Goal: Navigation & Orientation: Find specific page/section

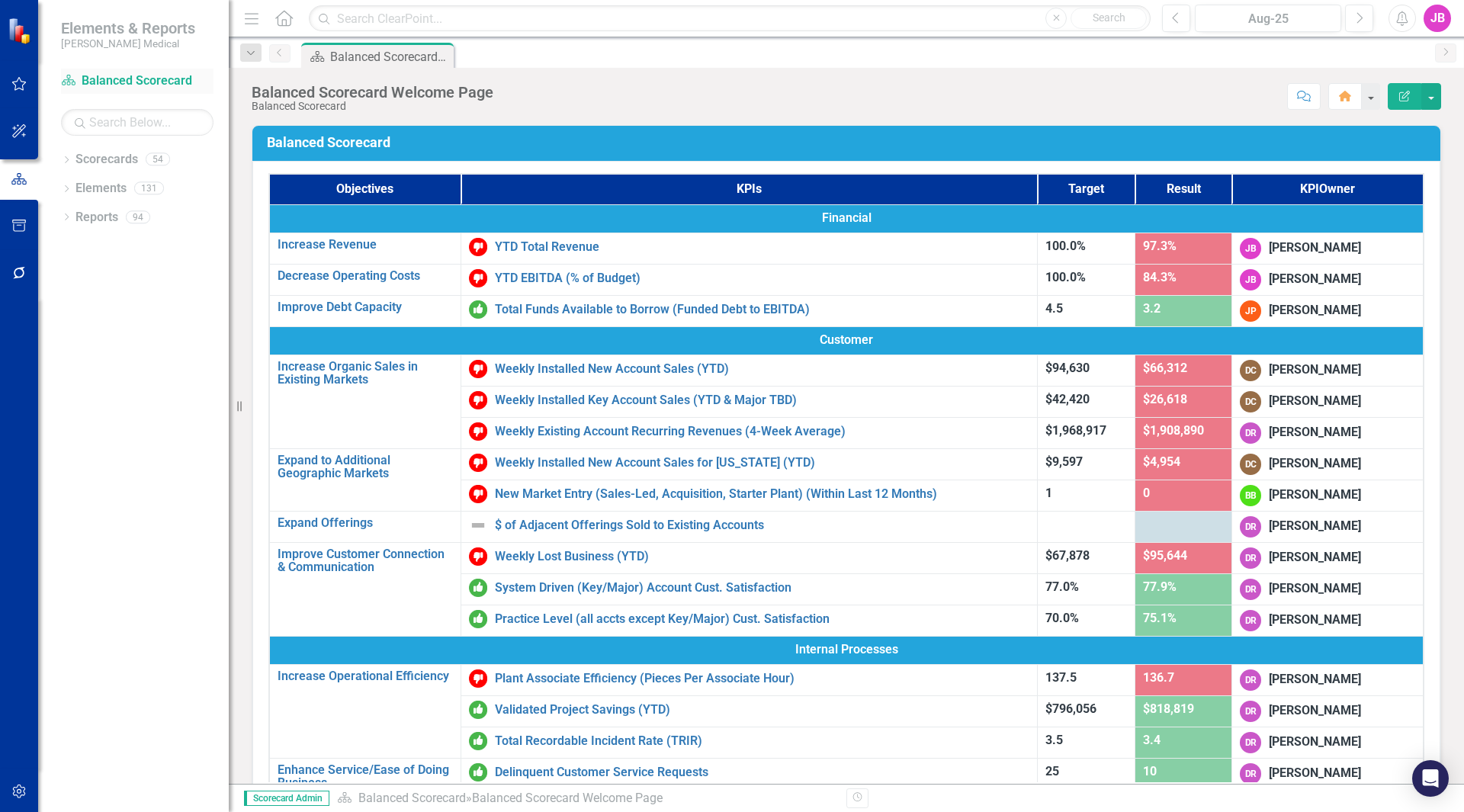
click at [114, 80] on link "Scorecard Balanced Scorecard" at bounding box center [137, 81] width 152 height 18
click at [534, 377] on div "Weekly Installed New Account Sales (YTD)" at bounding box center [749, 369] width 560 height 19
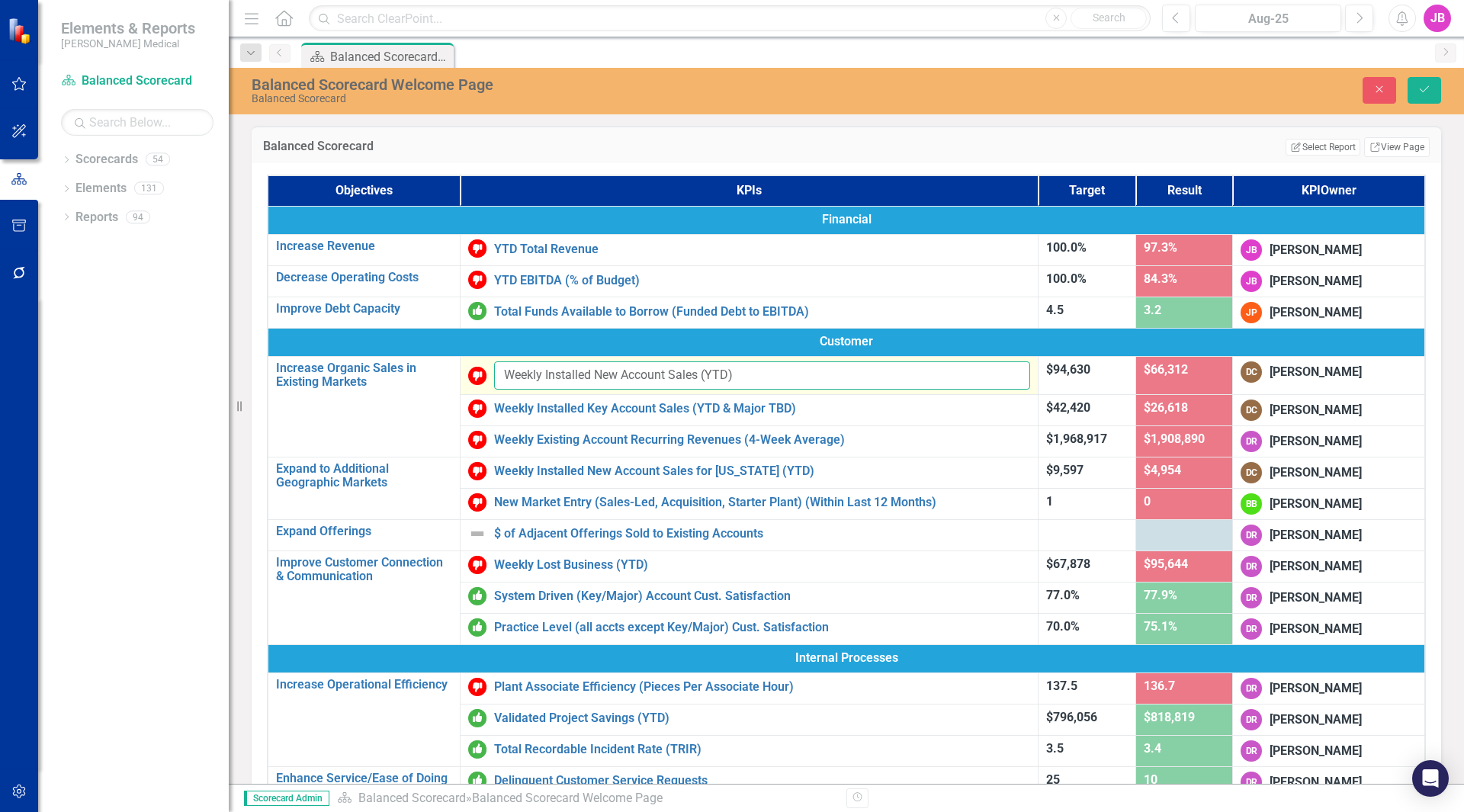
click at [511, 375] on input "Weekly Installed New Account Sales (YTD)" at bounding box center [762, 375] width 536 height 28
click at [468, 376] on img at bounding box center [477, 375] width 19 height 19
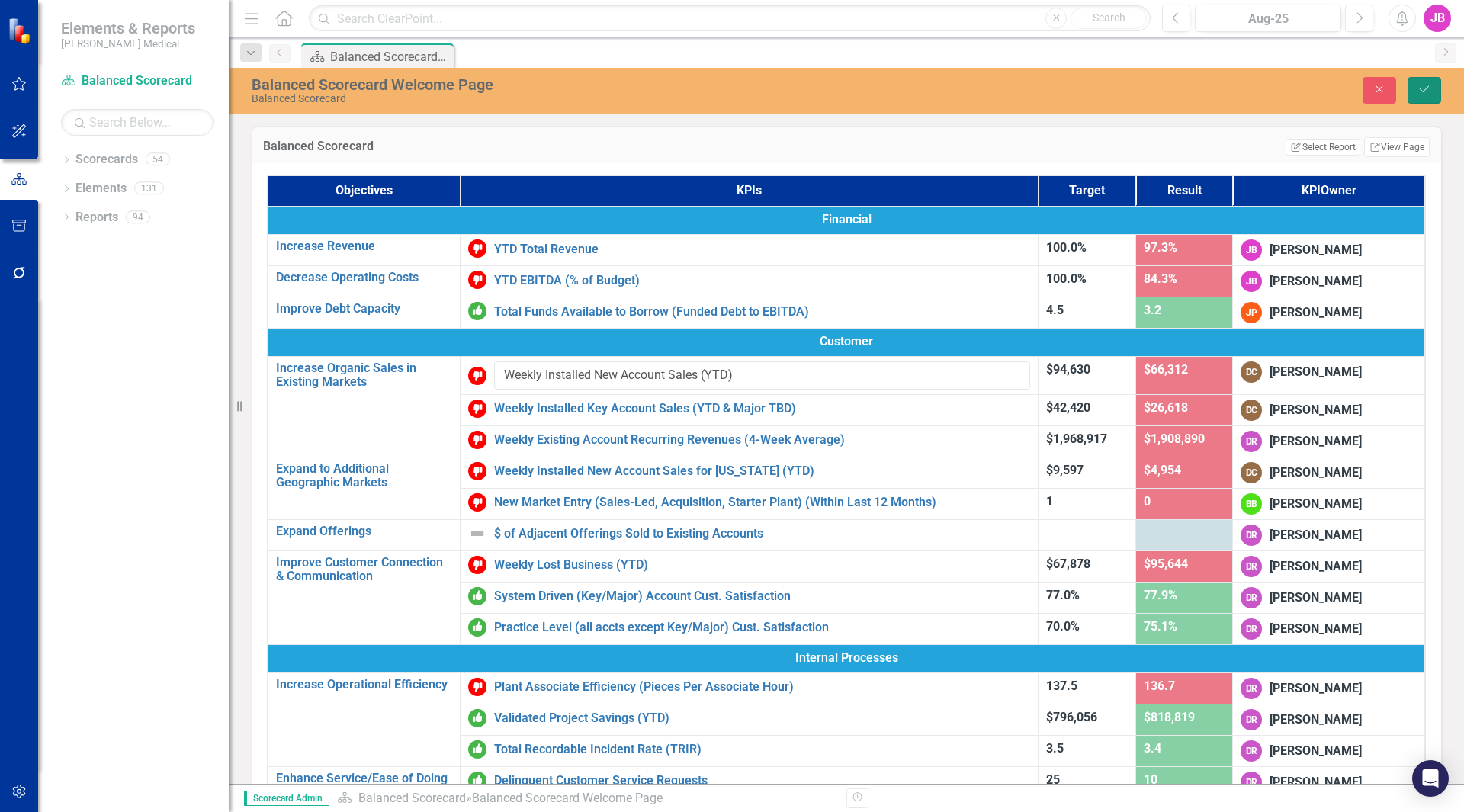
click at [1425, 90] on icon "submit" at bounding box center [1424, 89] width 9 height 6
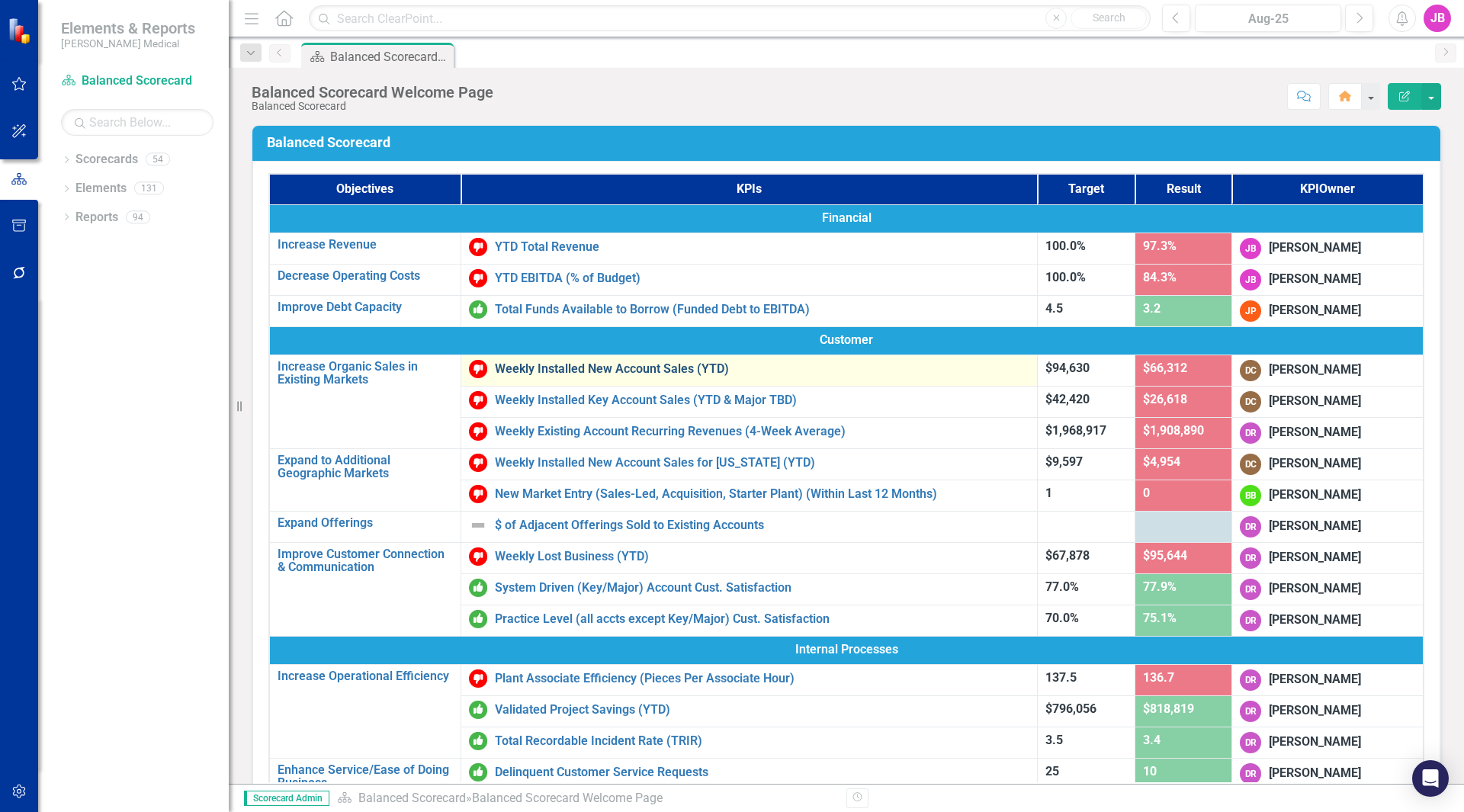
click at [593, 362] on link "Weekly Installed New Account Sales (YTD)" at bounding box center [762, 369] width 534 height 14
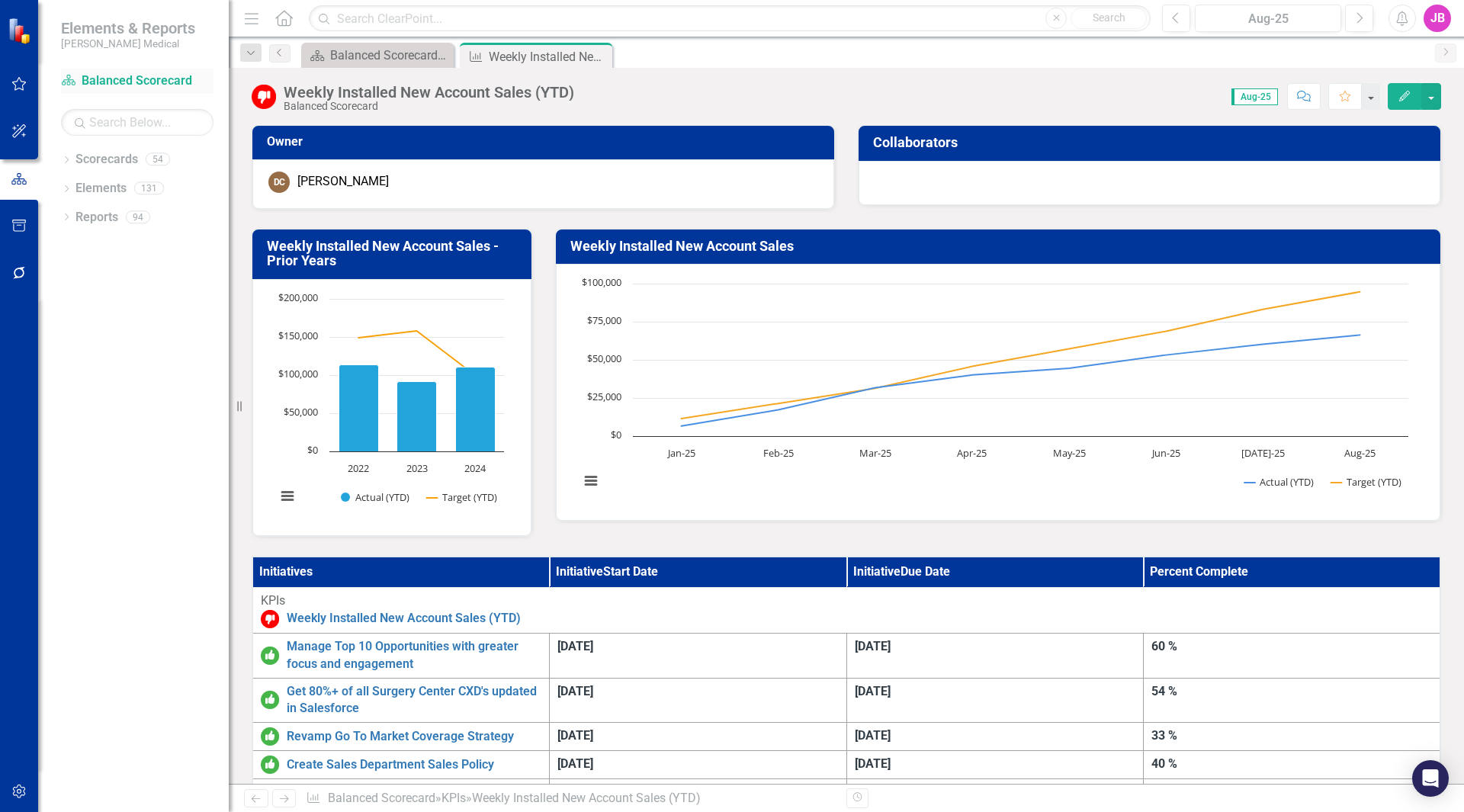
click at [165, 82] on link "Scorecard Balanced Scorecard" at bounding box center [137, 81] width 152 height 18
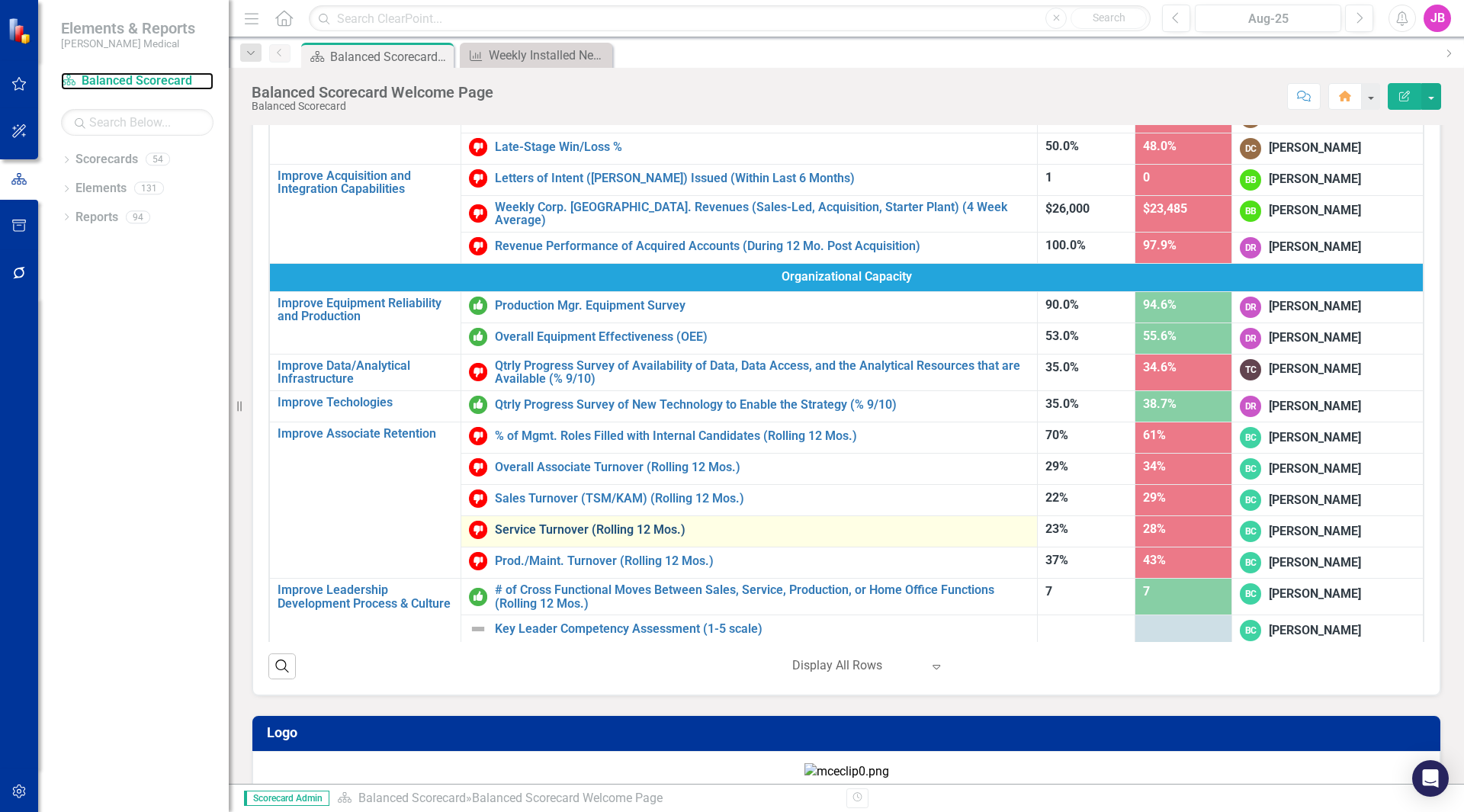
scroll to position [141, 0]
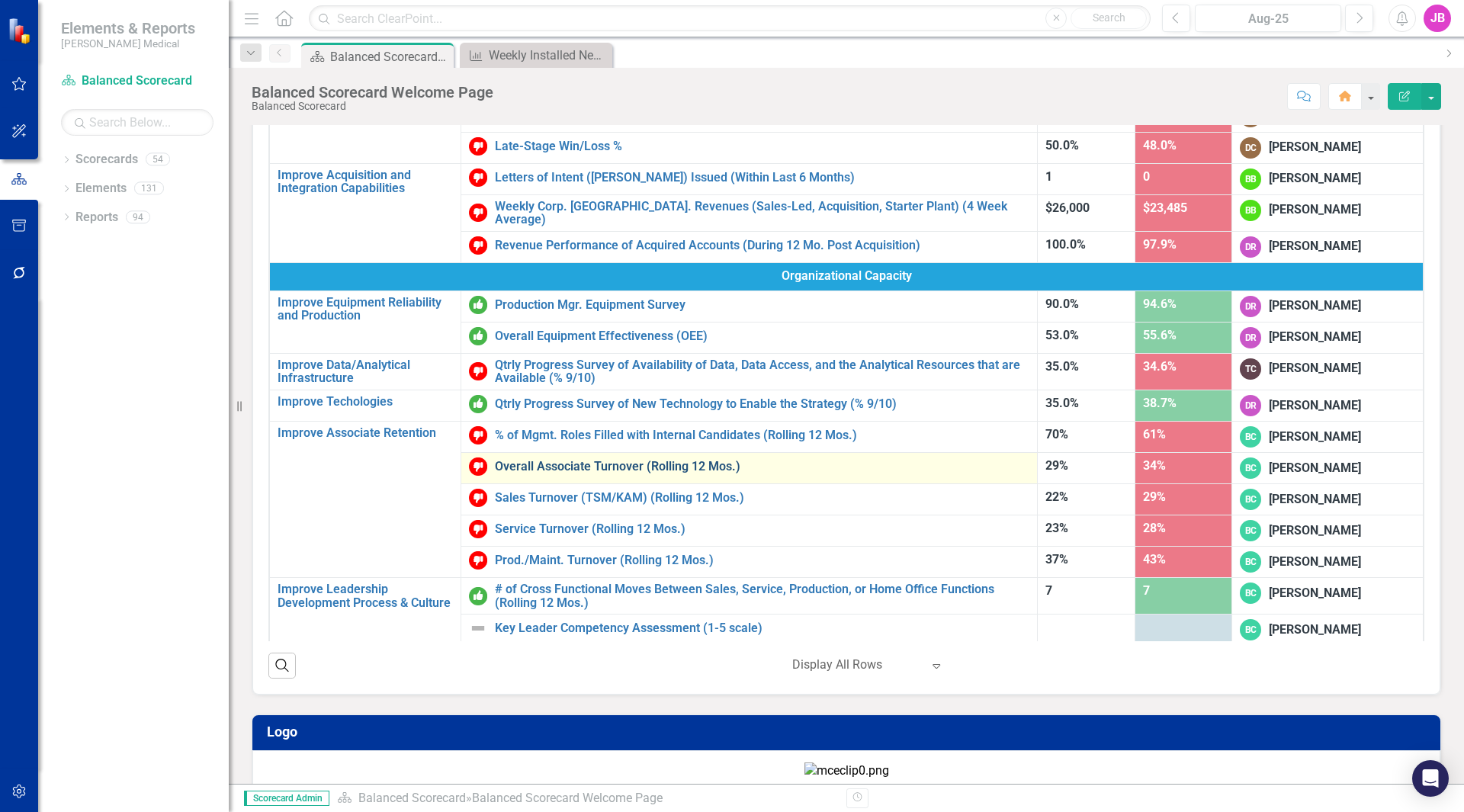
click at [573, 460] on link "Overall Associate Turnover (Rolling 12 Mos.)" at bounding box center [762, 466] width 534 height 14
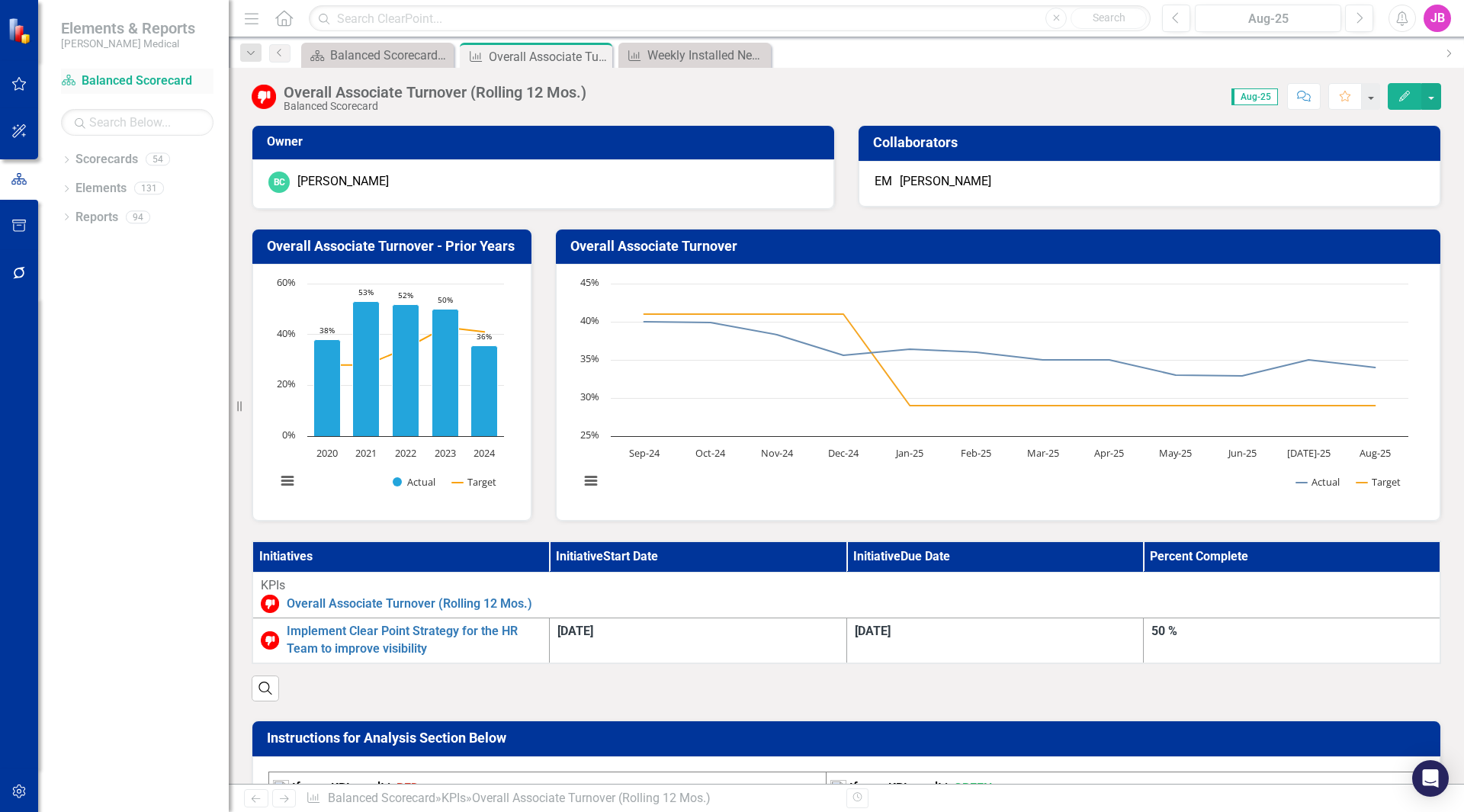
click at [101, 80] on link "Scorecard Balanced Scorecard" at bounding box center [137, 81] width 152 height 18
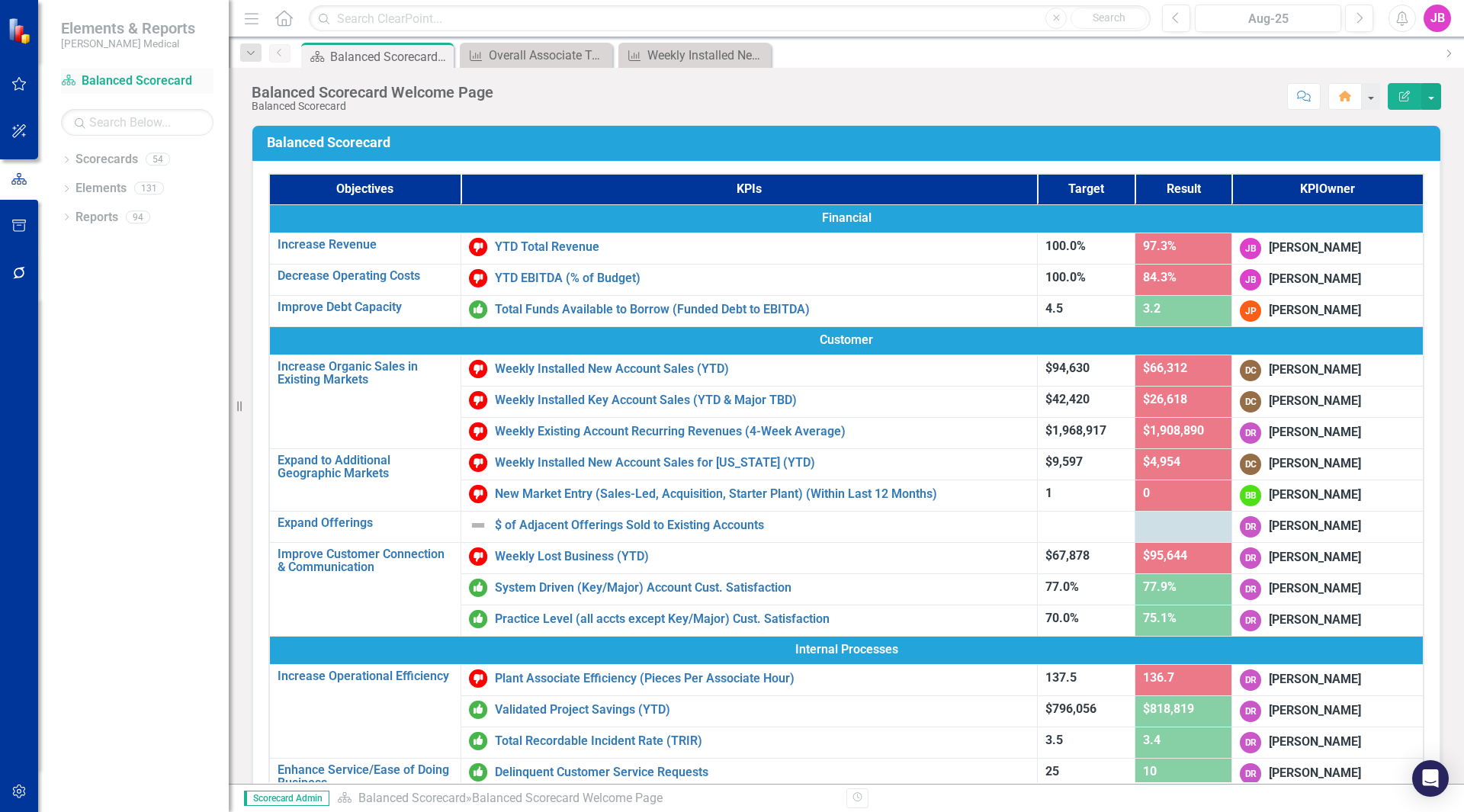
click at [101, 80] on link "Scorecard Balanced Scorecard" at bounding box center [137, 81] width 152 height 18
click at [168, 81] on link "Scorecard Balanced Scorecard" at bounding box center [137, 81] width 152 height 18
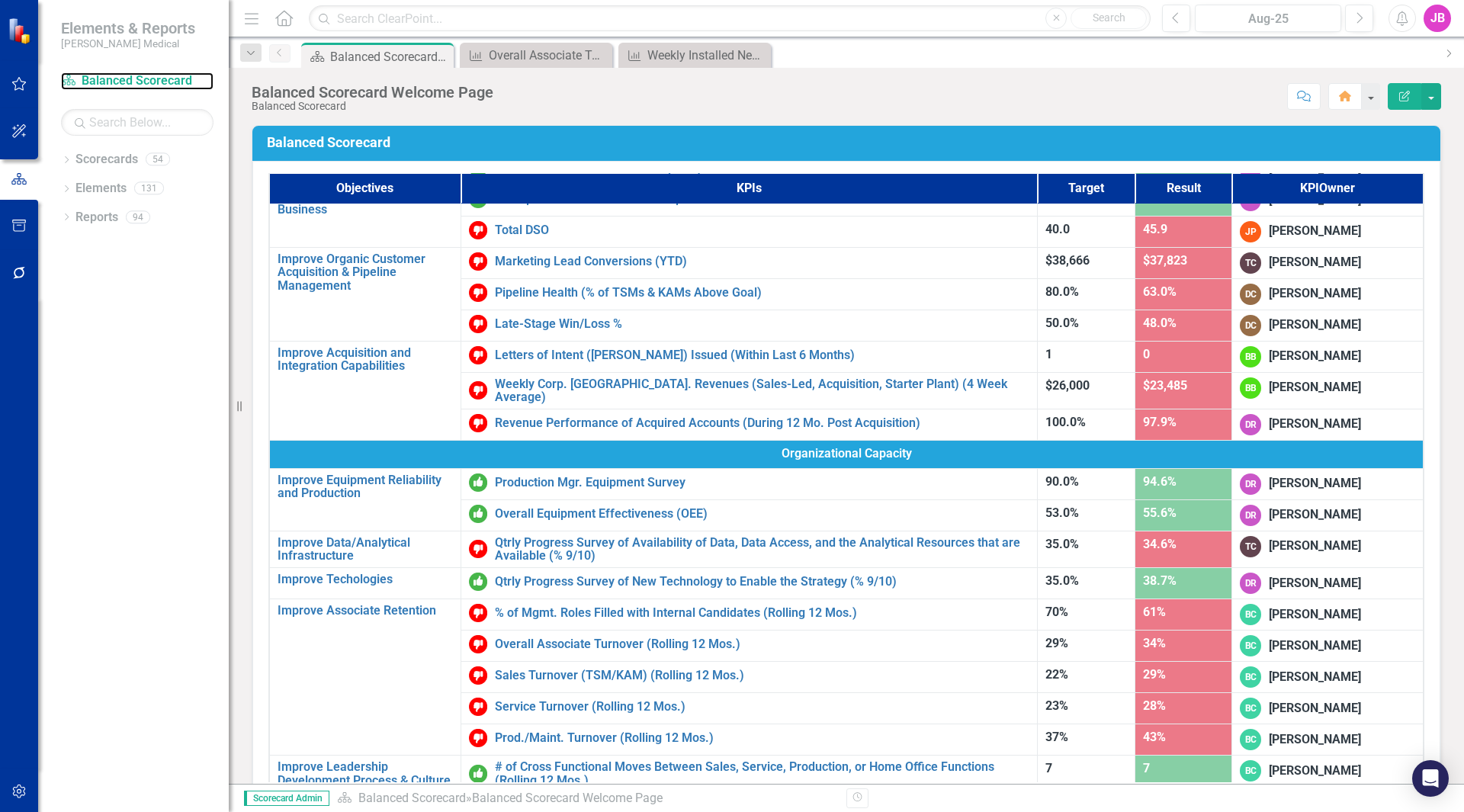
scroll to position [610, 0]
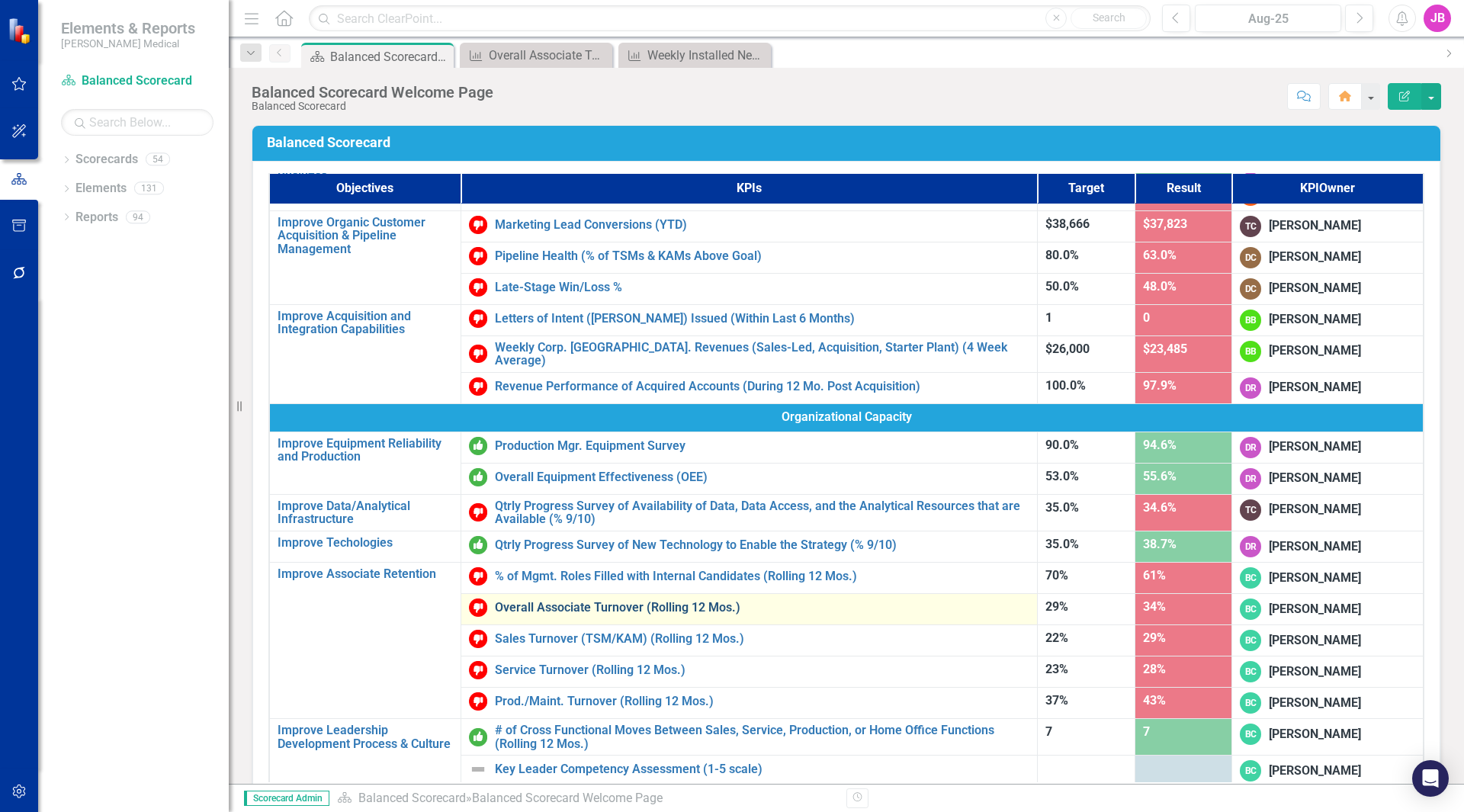
click at [582, 601] on link "Overall Associate Turnover (Rolling 12 Mos.)" at bounding box center [762, 607] width 534 height 14
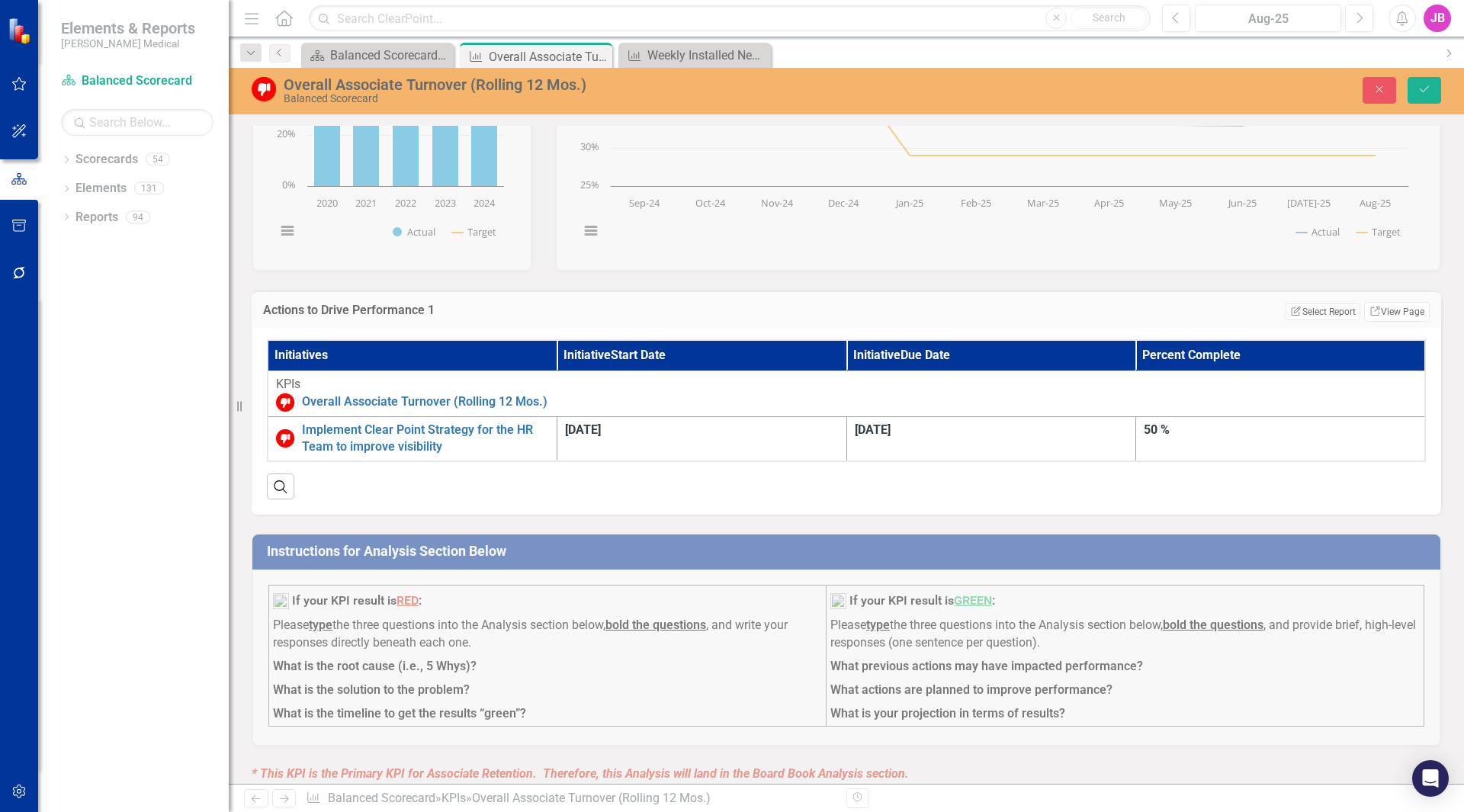
scroll to position [252, 0]
click at [519, 432] on link "Implement Clear Point Strategy for the HR Team to improve visibility" at bounding box center [426, 438] width 247 height 35
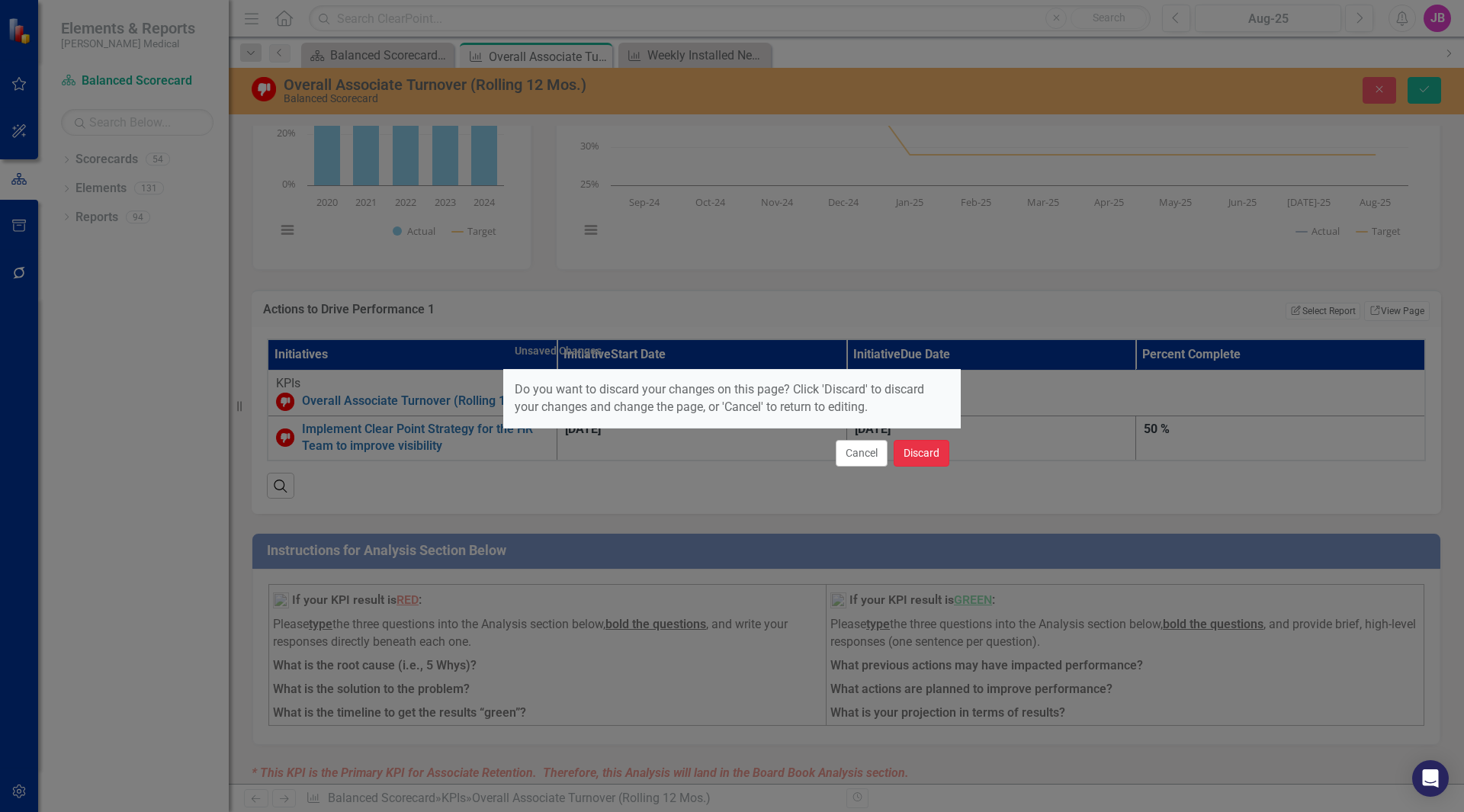
drag, startPoint x: 918, startPoint y: 457, endPoint x: 880, endPoint y: 410, distance: 60.4
click at [880, 410] on div "Unsaved Changes Do you want to discard your changes on this page? Click 'Discar…" at bounding box center [732, 405] width 457 height 144
click at [862, 450] on button "Cancel" at bounding box center [861, 452] width 52 height 27
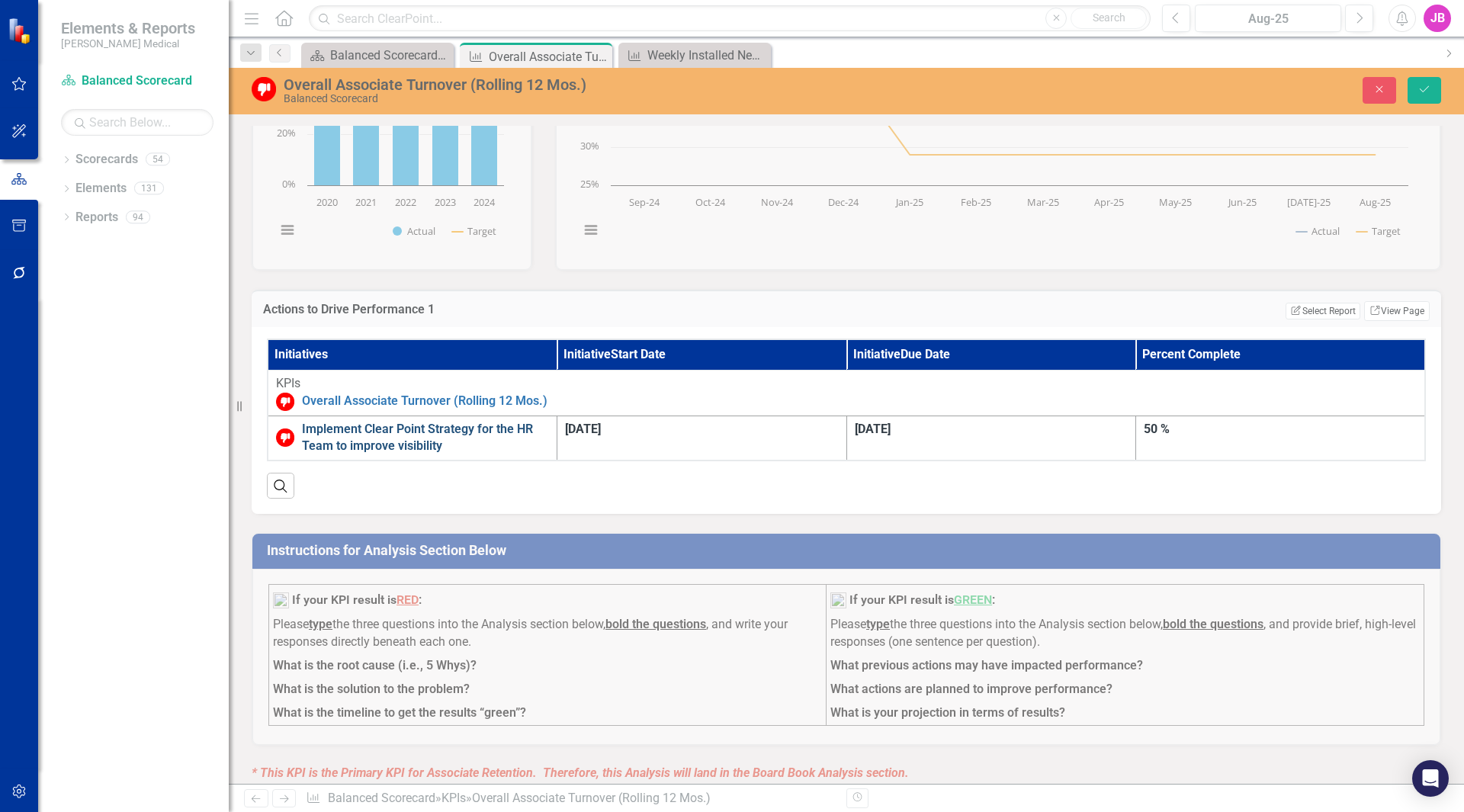
click at [549, 426] on link "Implement Clear Point Strategy for the HR Team to improve visibility" at bounding box center [426, 438] width 247 height 35
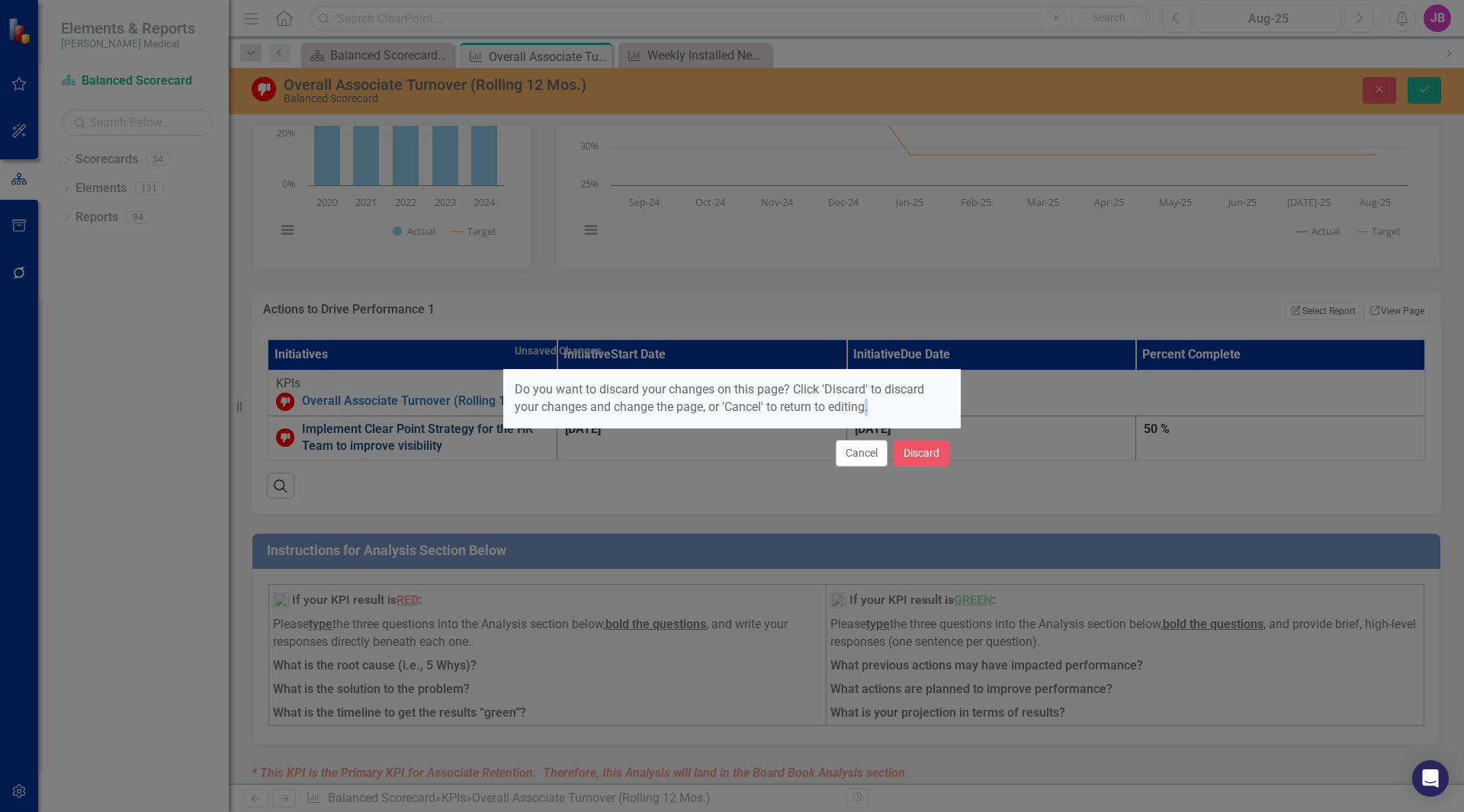
click at [644, 427] on div "Cancel Discard" at bounding box center [732, 452] width 457 height 50
click at [852, 455] on button "Cancel" at bounding box center [861, 452] width 52 height 27
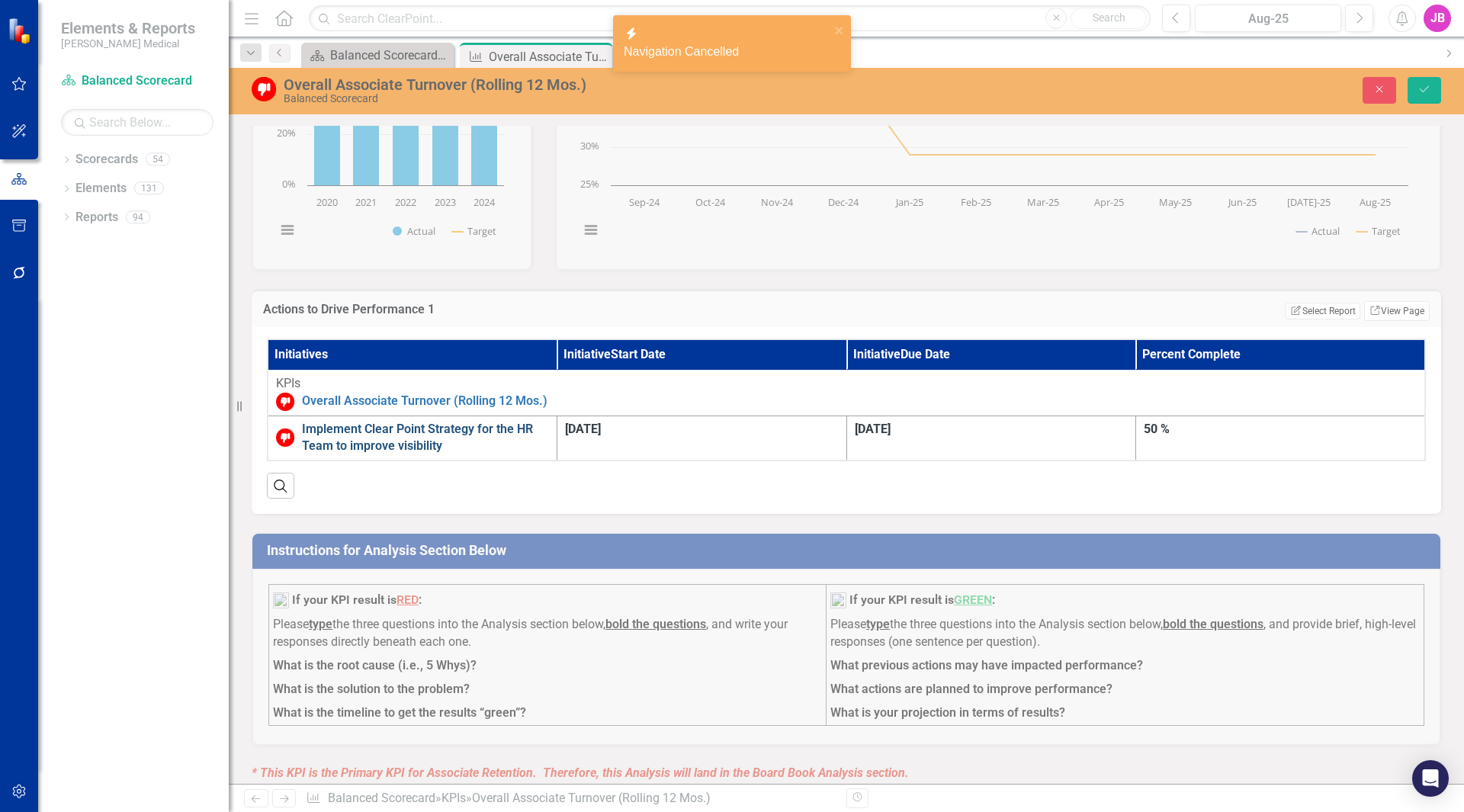
click at [549, 428] on link "Implement Clear Point Strategy for the HR Team to improve visibility" at bounding box center [426, 438] width 247 height 35
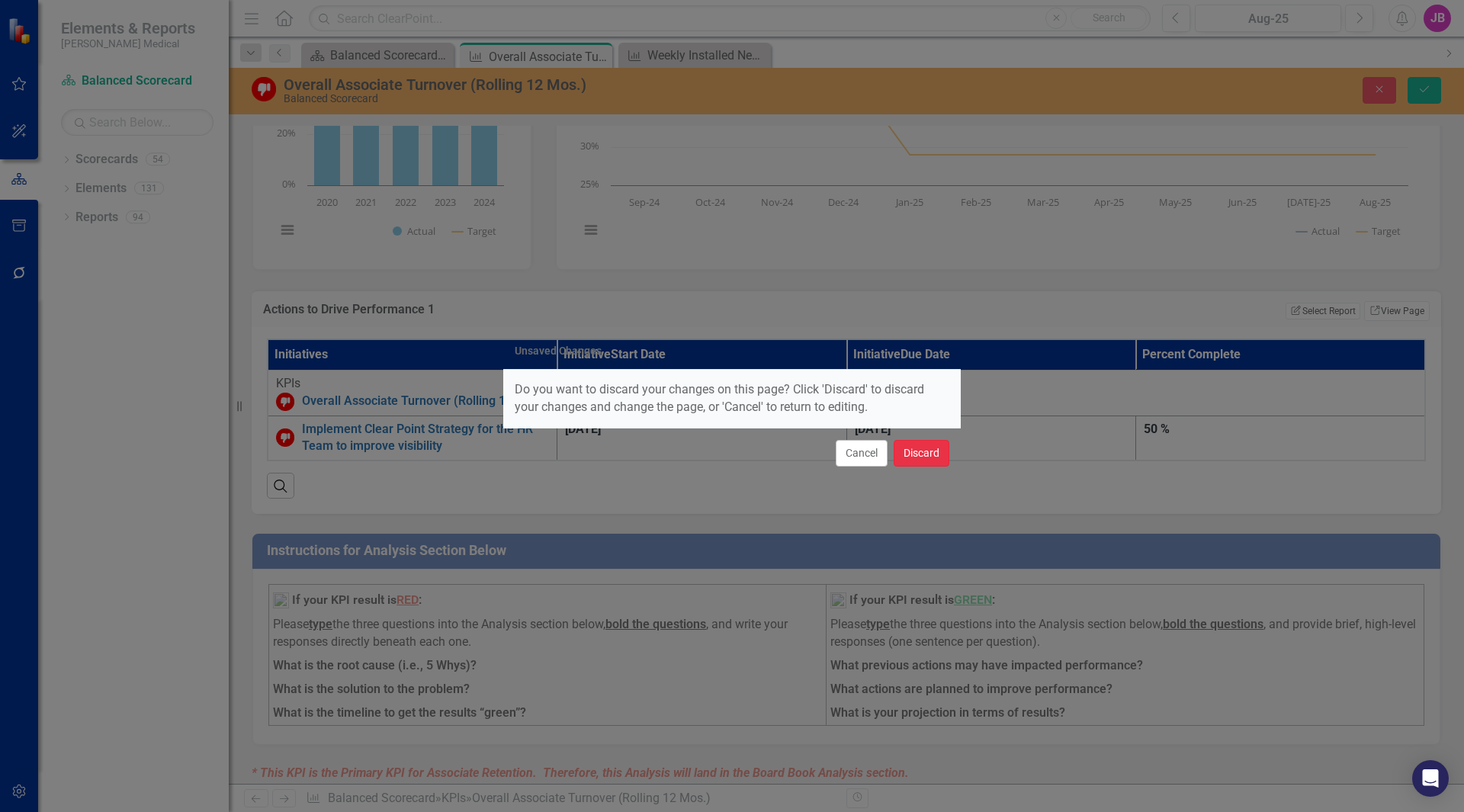
click at [919, 457] on button "Discard" at bounding box center [922, 452] width 56 height 27
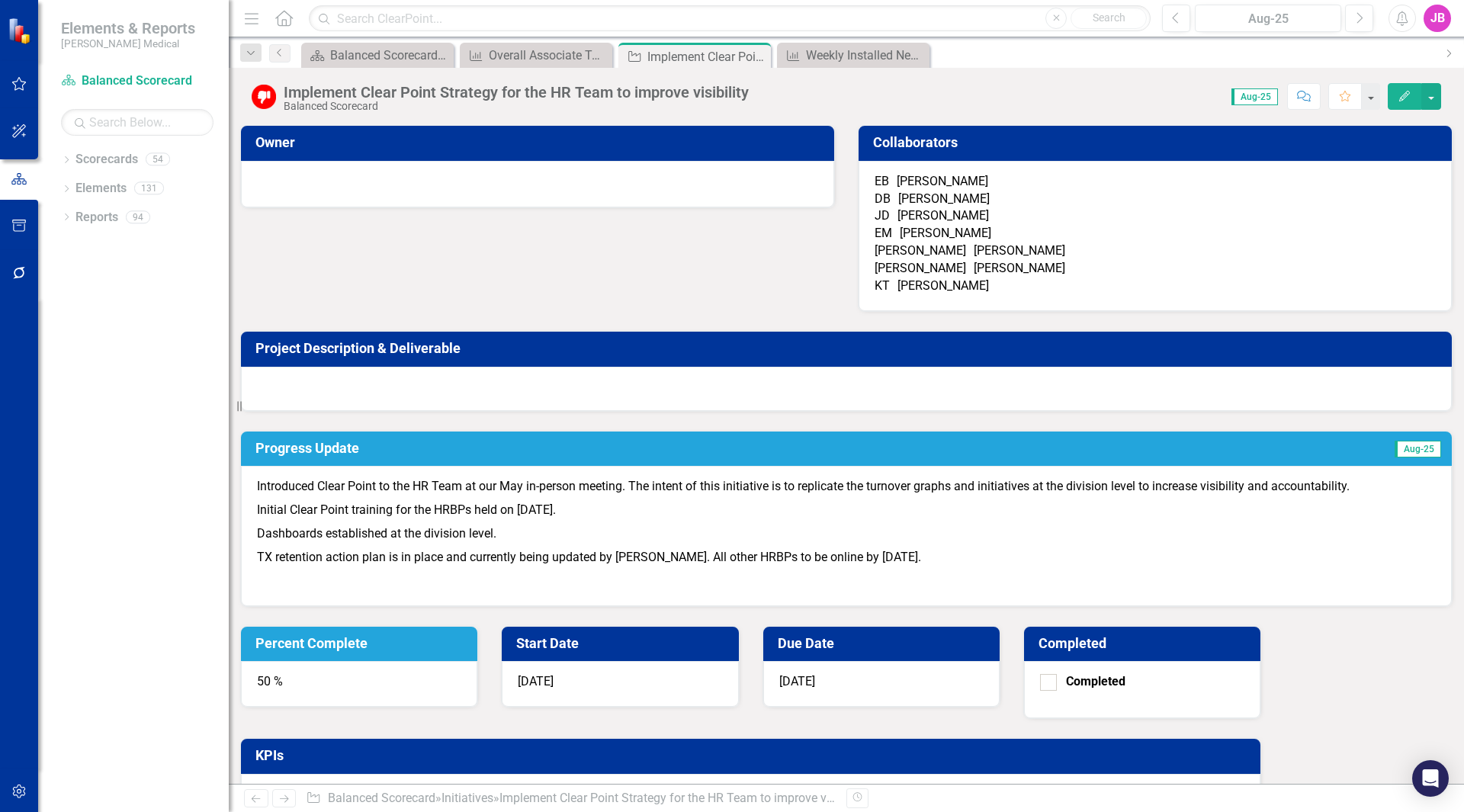
scroll to position [108, 0]
